Goal: Task Accomplishment & Management: Complete application form

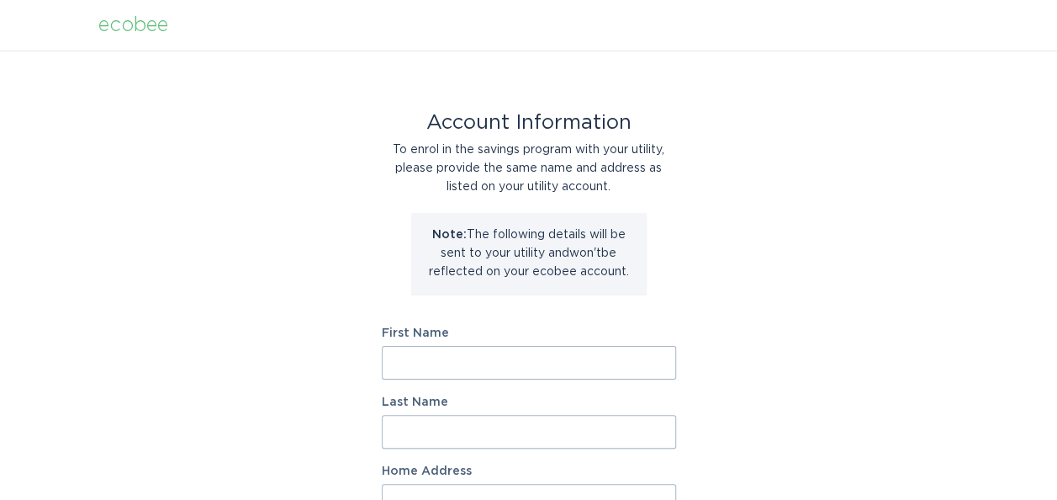
click at [611, 361] on input "First Name" at bounding box center [529, 363] width 294 height 34
type input "Michael"
type input "Aceto"
select select "US"
type input "29483"
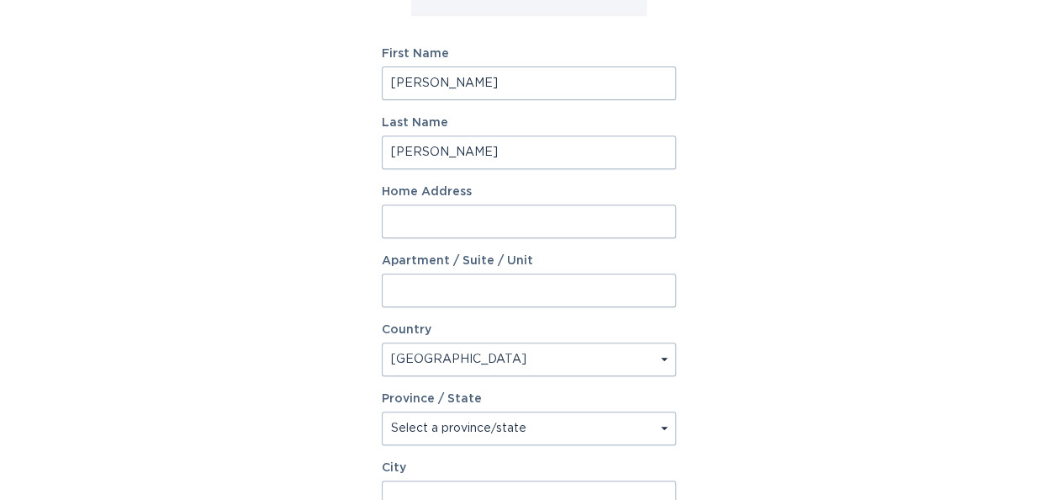
scroll to position [280, 0]
click at [586, 218] on input "Home Address" at bounding box center [529, 221] width 294 height 34
type input "110 Whitetail ln"
click at [569, 426] on select "Select a province/state Alabama Alaska American Samoa Arizona Arkansas Californ…" at bounding box center [529, 427] width 294 height 34
click at [382, 410] on select "Select a province/state Alabama Alaska American Samoa Arizona Arkansas Californ…" at bounding box center [529, 427] width 294 height 34
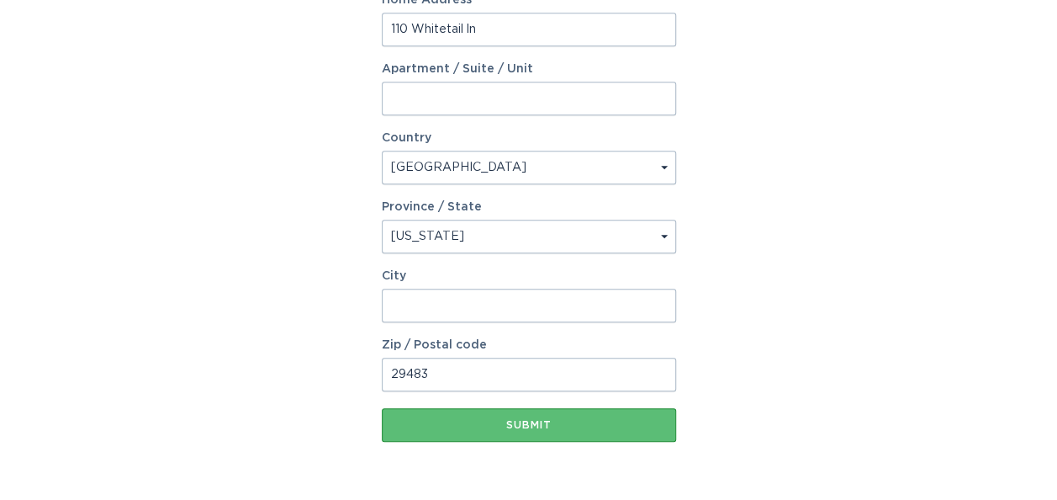
scroll to position [505, 0]
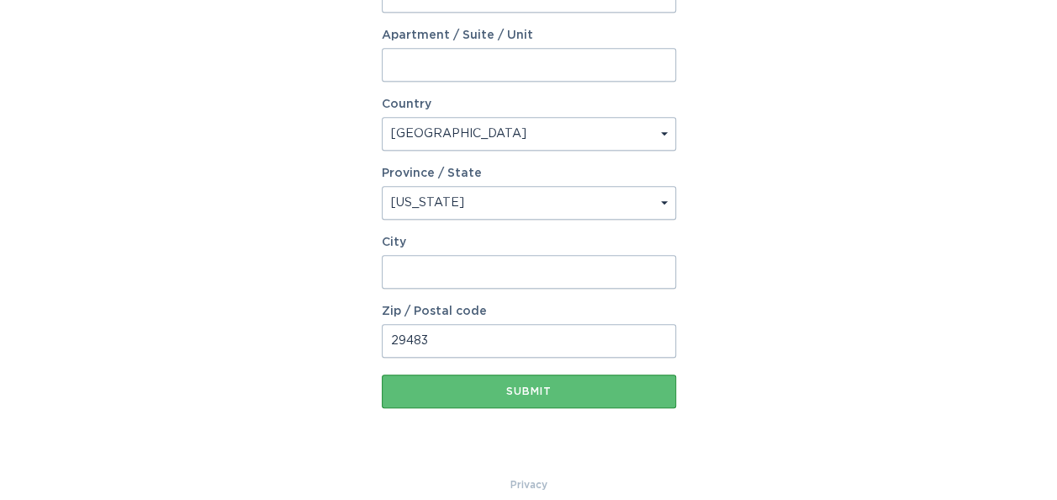
click at [575, 200] on select "Select a province/state Alabama Alaska American Samoa Arizona Arkansas Californ…" at bounding box center [529, 203] width 294 height 34
select select "SC"
click at [382, 186] on select "Select a province/state Alabama Alaska American Samoa Arizona Arkansas Californ…" at bounding box center [529, 203] width 294 height 34
click at [593, 278] on input "City" at bounding box center [529, 272] width 294 height 34
type input "cottageville"
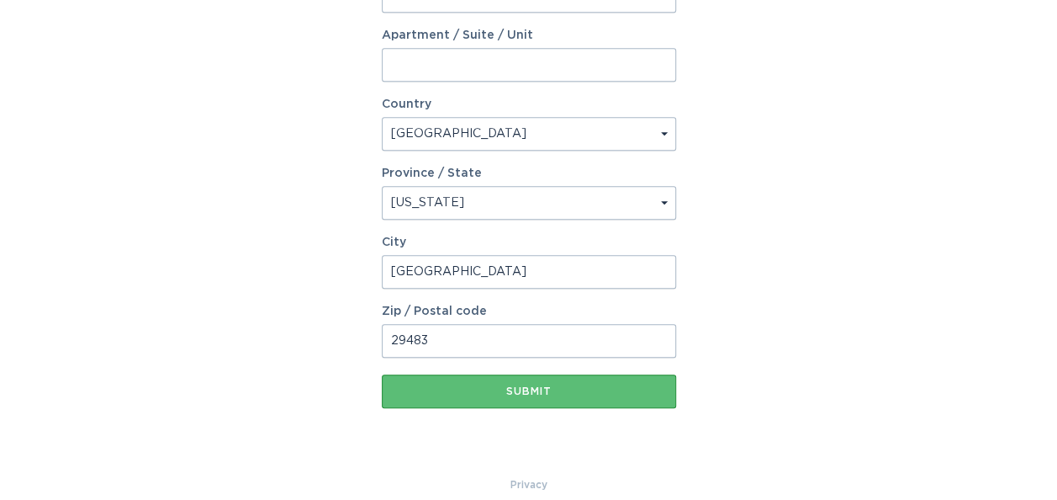
click at [542, 340] on input "29483" at bounding box center [529, 341] width 294 height 34
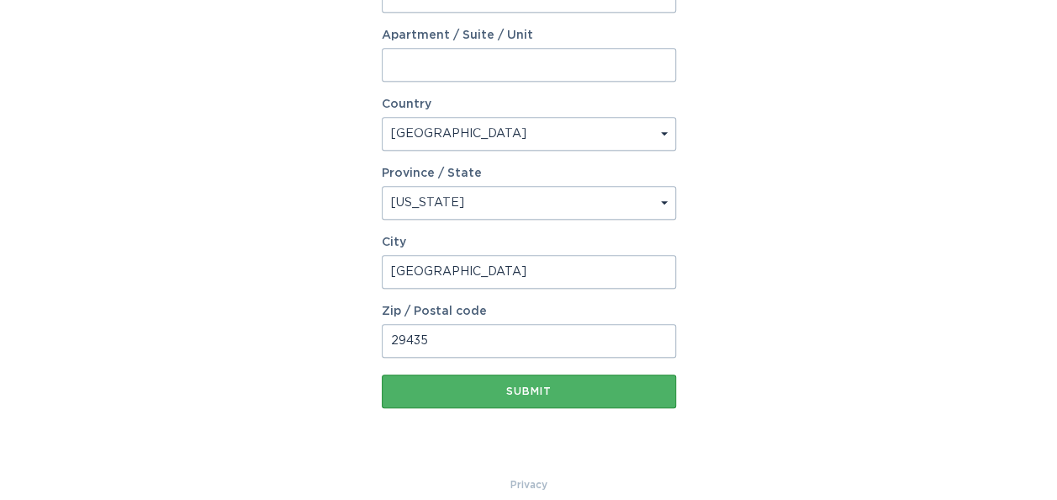
type input "29435"
click at [536, 391] on div "Submit" at bounding box center [529, 391] width 278 height 10
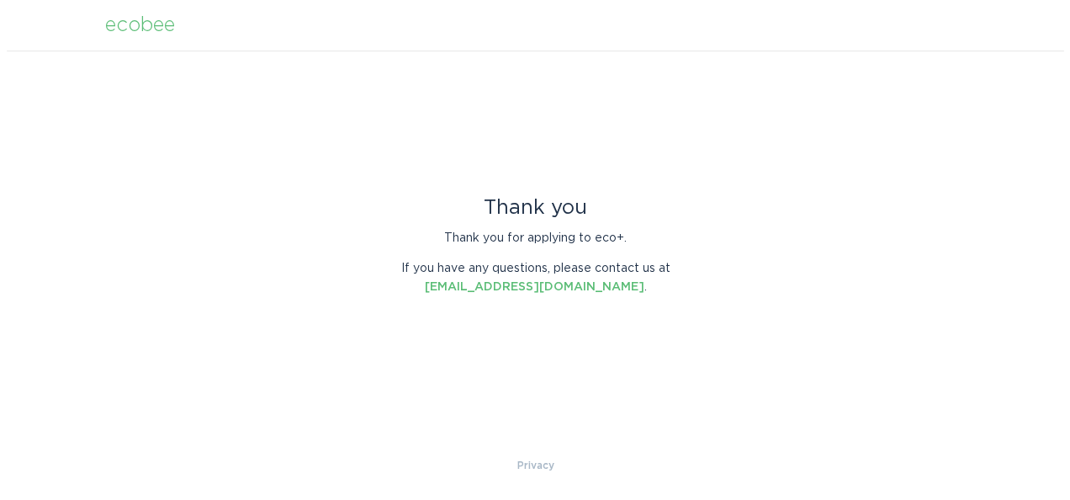
scroll to position [0, 0]
drag, startPoint x: 676, startPoint y: 384, endPoint x: 836, endPoint y: 393, distance: 160.1
click at [721, 402] on div "Thank you Thank you for applying to eco+. If you have any questions, please con…" at bounding box center [535, 252] width 1070 height 405
